Goal: Task Accomplishment & Management: Complete application form

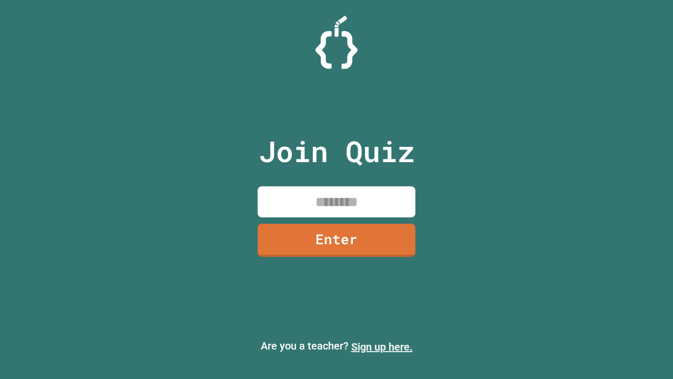
click at [382, 347] on link "Sign up here." at bounding box center [382, 346] width 62 height 13
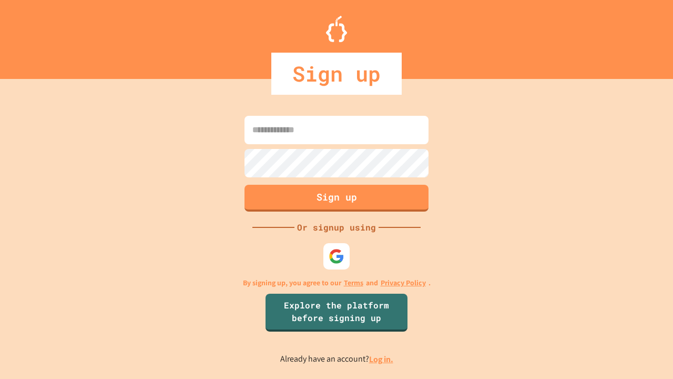
click at [382, 359] on link "Log in." at bounding box center [381, 359] width 24 height 11
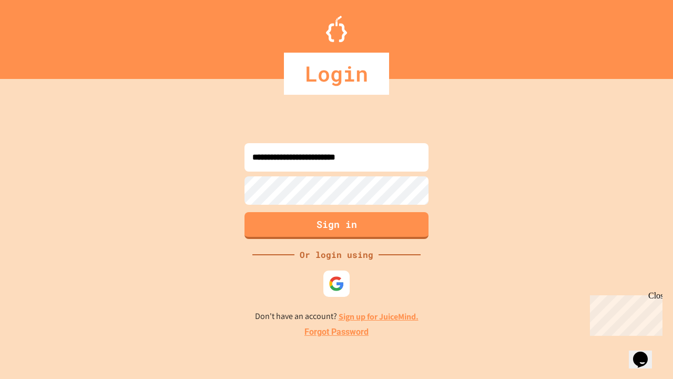
type input "**********"
